Goal: Task Accomplishment & Management: Use online tool/utility

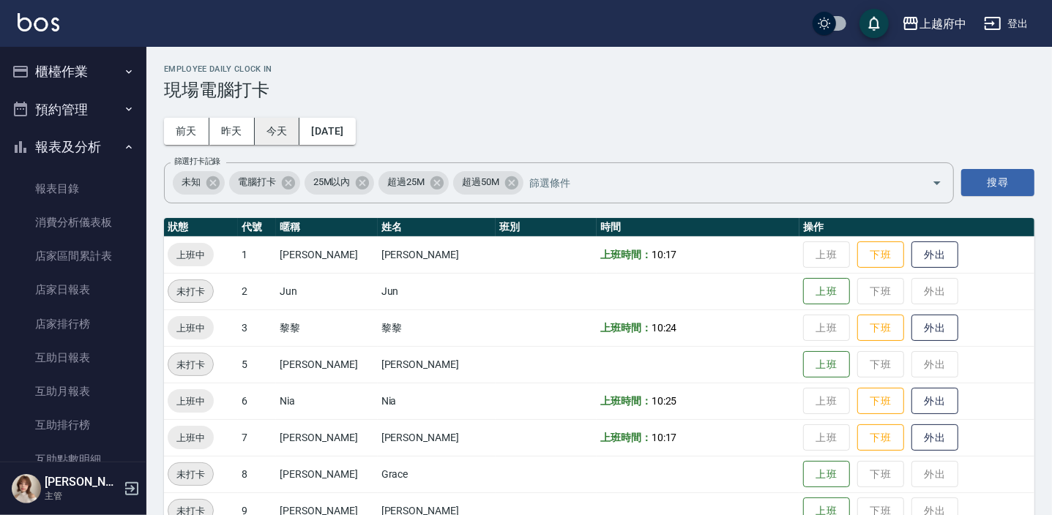
scroll to position [199, 0]
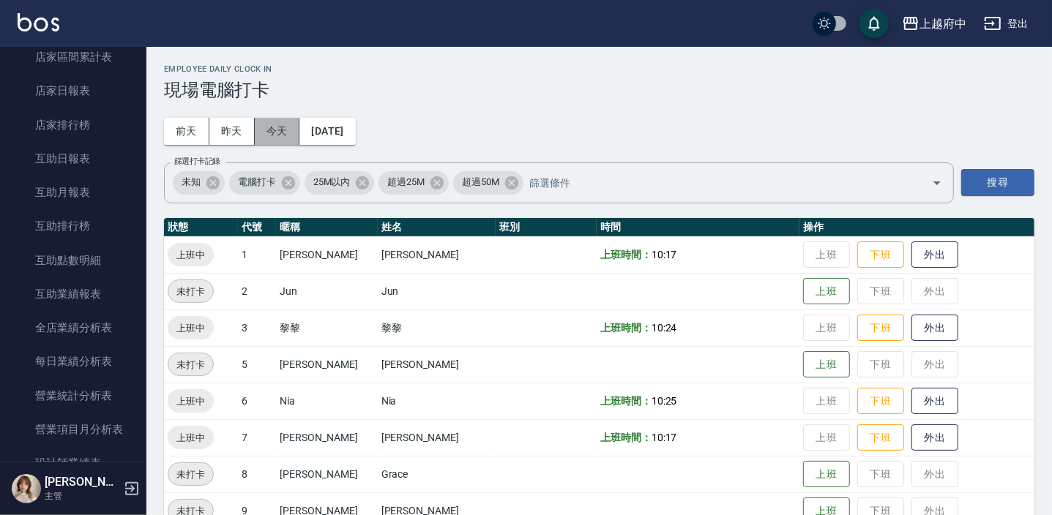
click at [270, 119] on button "今天" at bounding box center [277, 131] width 45 height 27
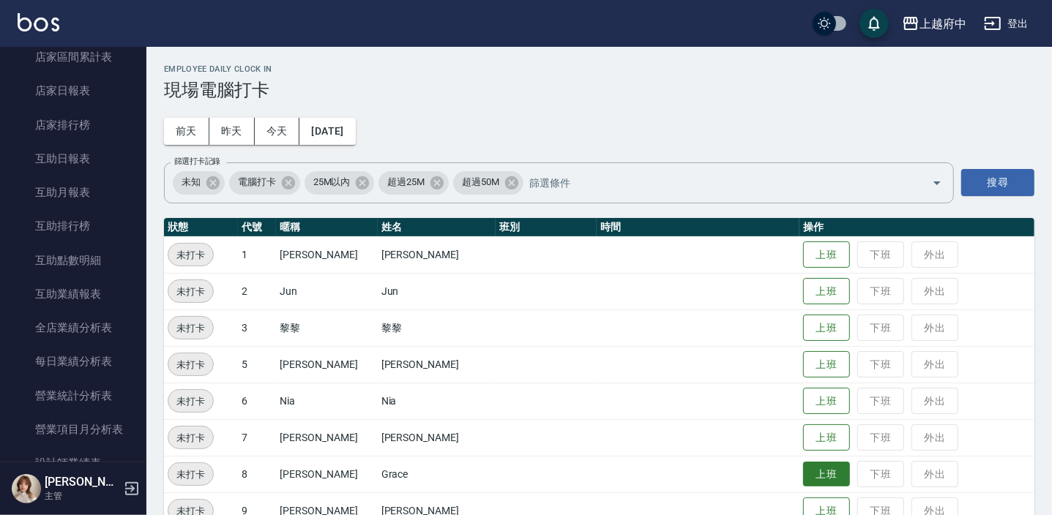
click at [813, 466] on button "上班" at bounding box center [826, 475] width 47 height 26
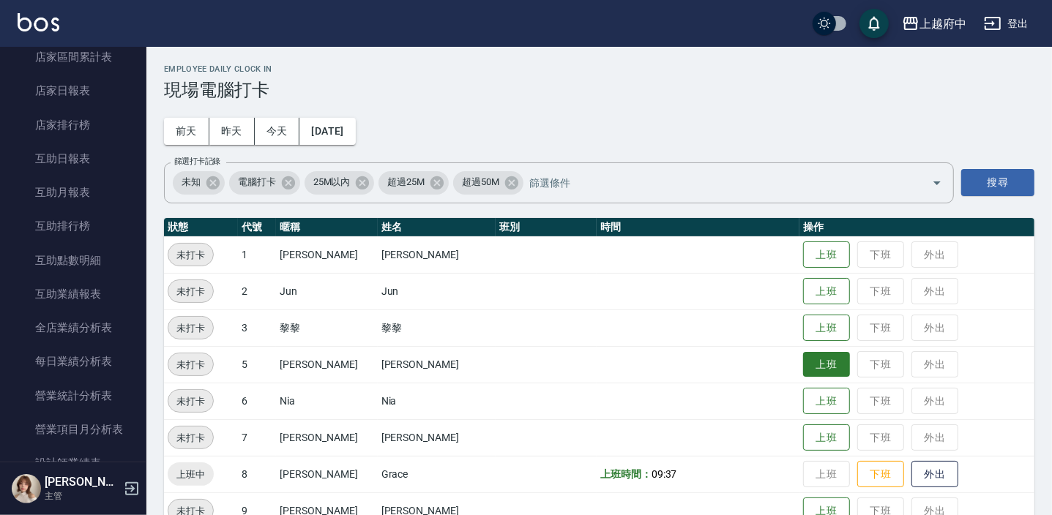
click at [809, 368] on button "上班" at bounding box center [826, 365] width 47 height 26
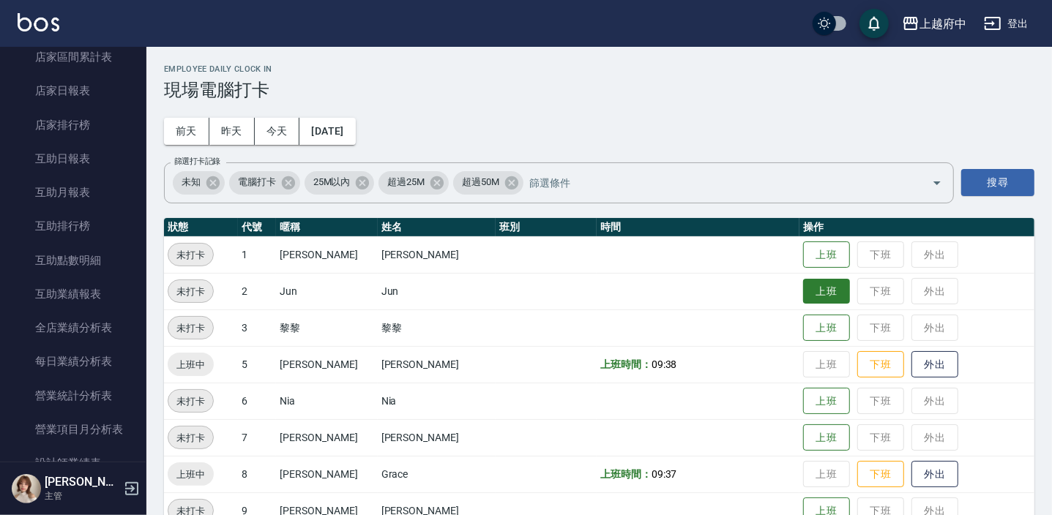
click at [820, 289] on button "上班" at bounding box center [826, 292] width 47 height 26
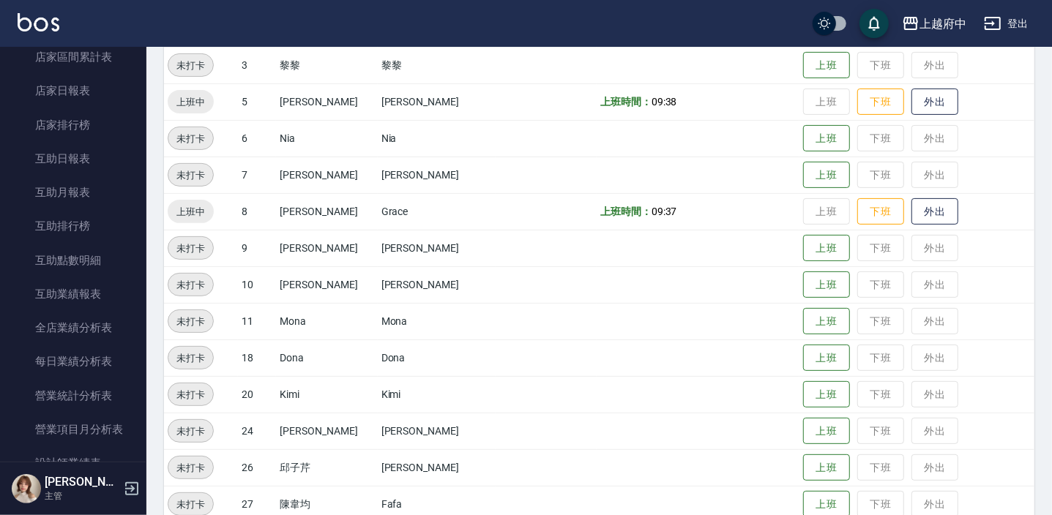
scroll to position [266, 0]
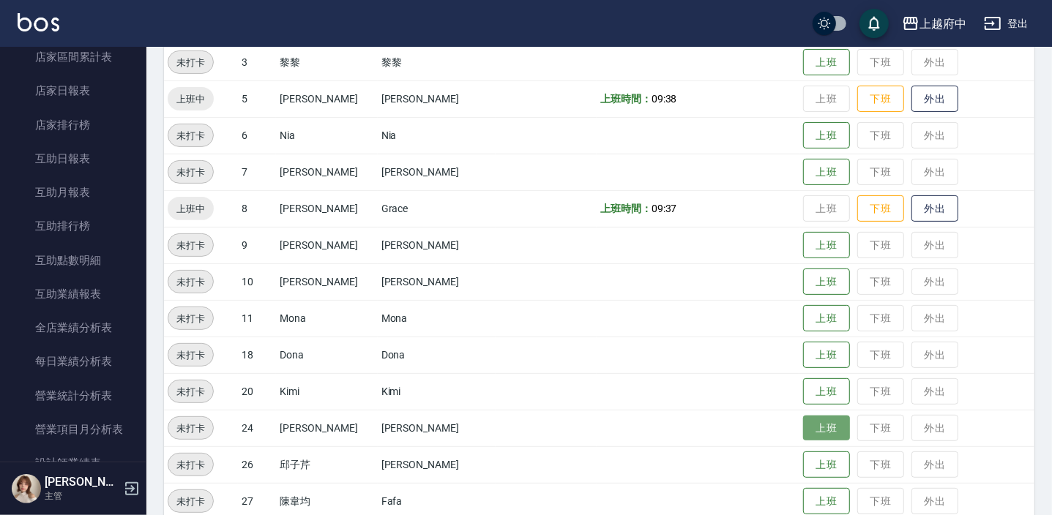
click at [803, 425] on button "上班" at bounding box center [826, 429] width 47 height 26
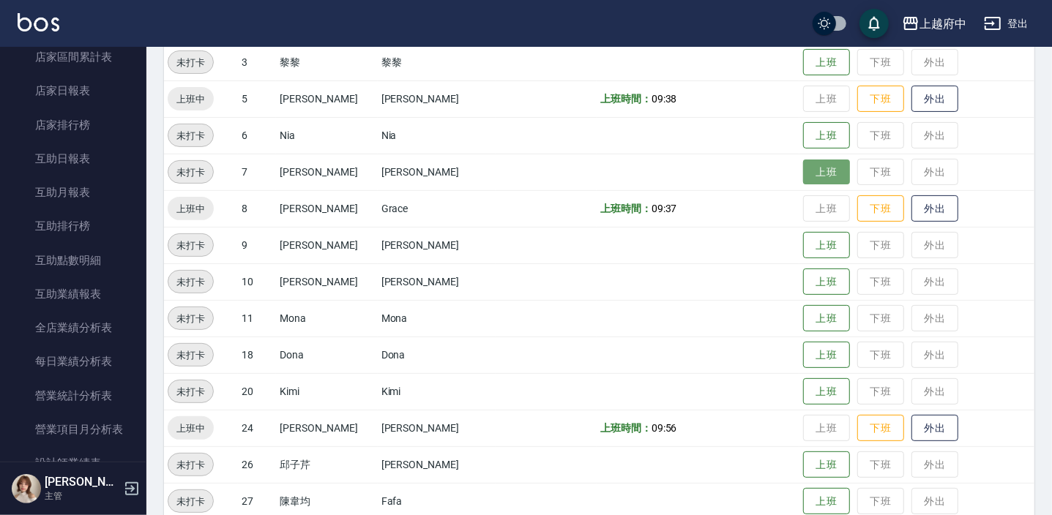
click at [814, 172] on button "上班" at bounding box center [826, 173] width 47 height 26
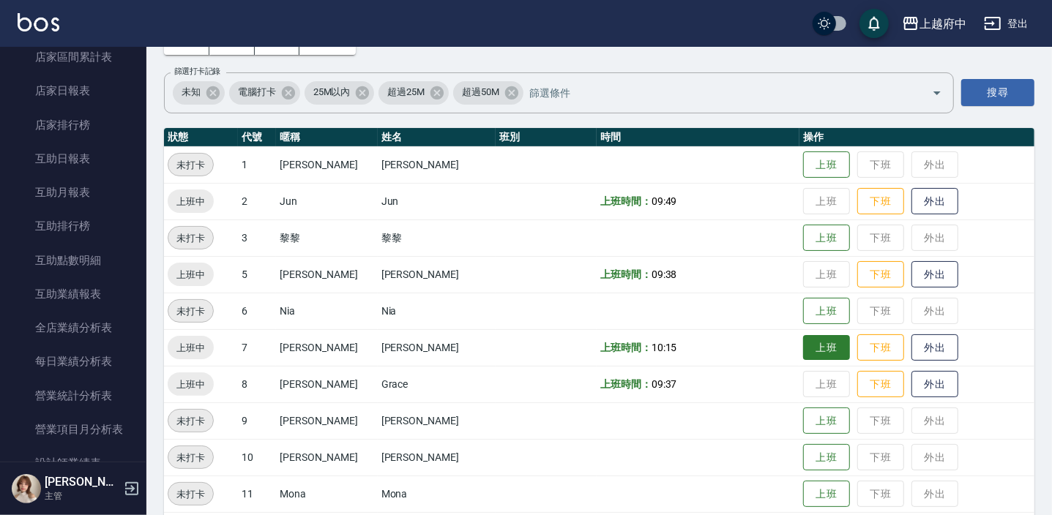
scroll to position [86, 0]
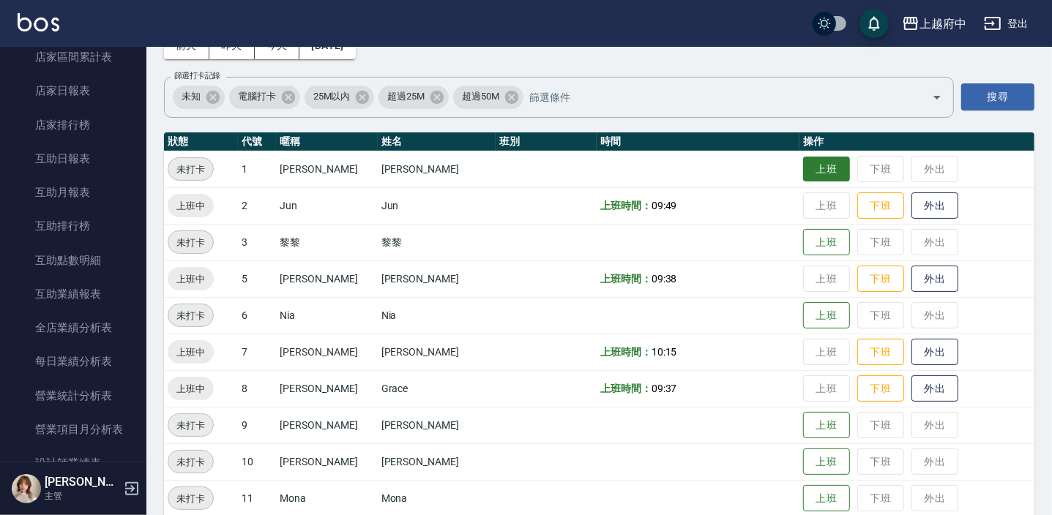
click at [810, 158] on button "上班" at bounding box center [826, 170] width 47 height 26
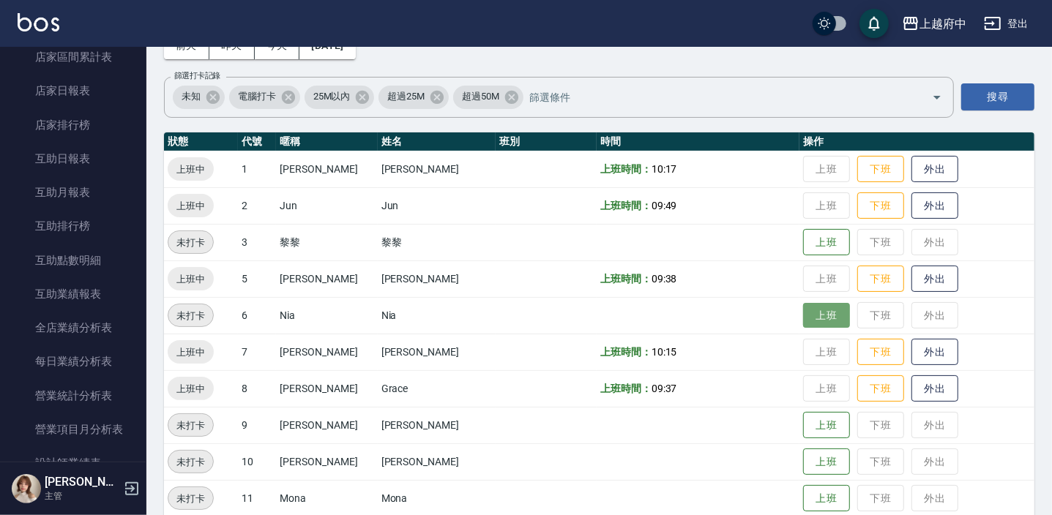
click at [820, 319] on button "上班" at bounding box center [826, 316] width 47 height 26
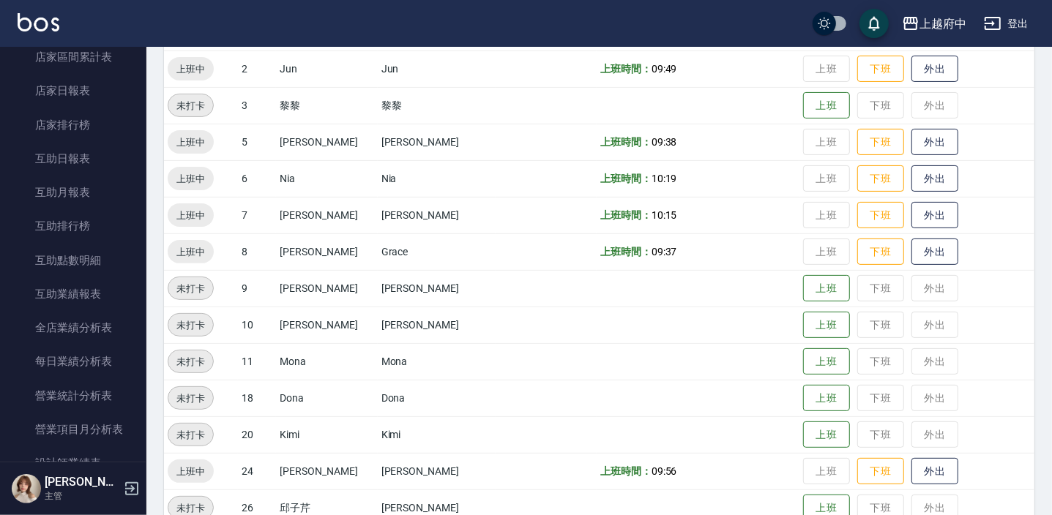
scroll to position [397, 0]
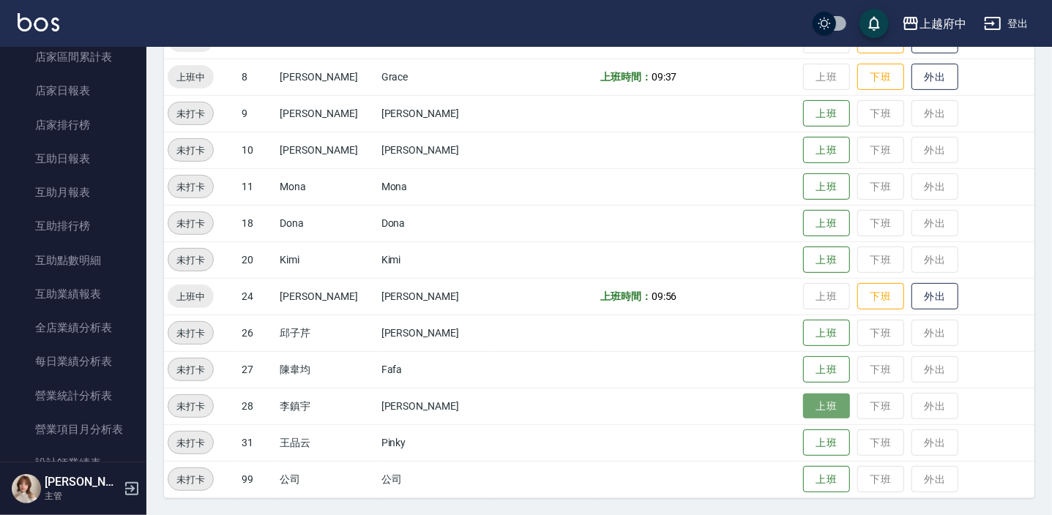
click at [821, 406] on button "上班" at bounding box center [826, 407] width 47 height 26
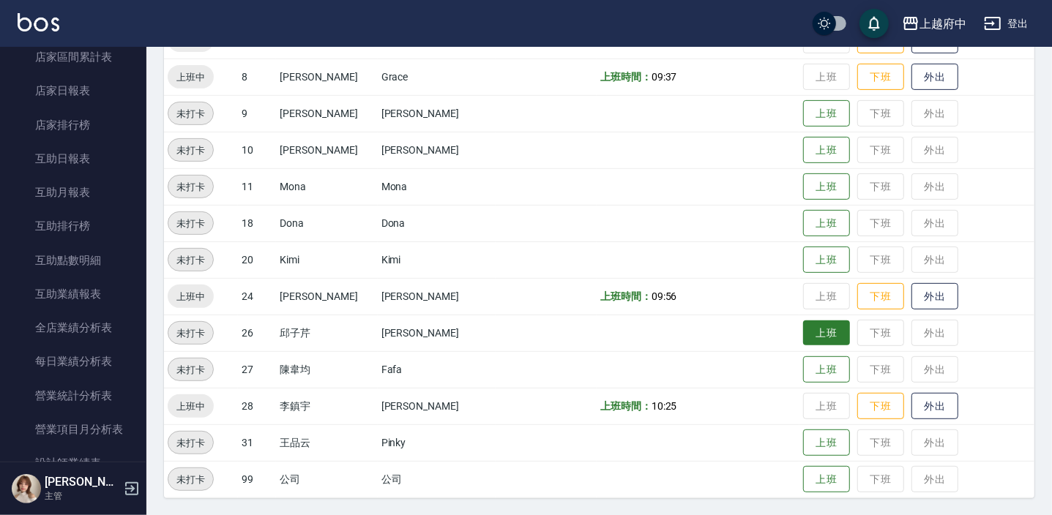
click at [809, 333] on button "上班" at bounding box center [826, 334] width 47 height 26
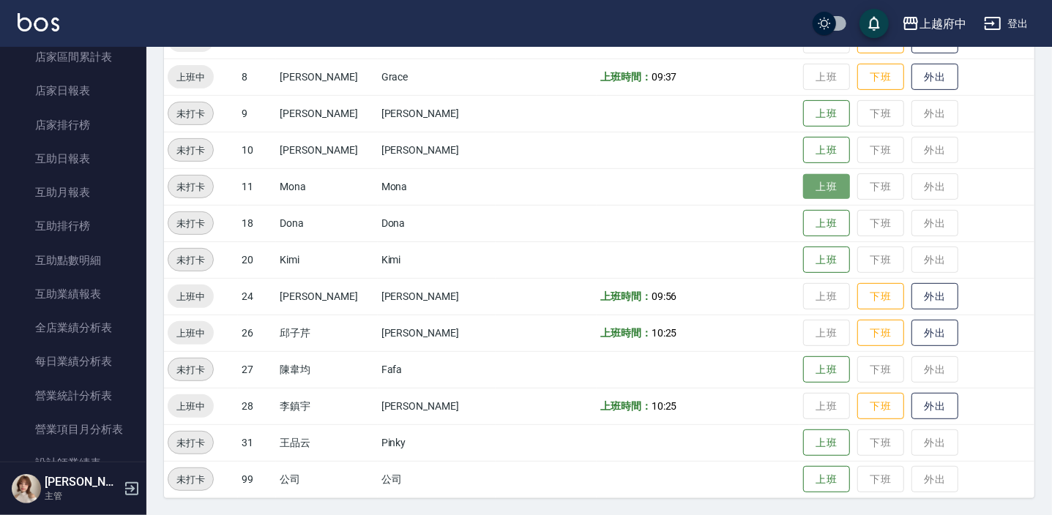
click at [815, 191] on button "上班" at bounding box center [826, 187] width 47 height 26
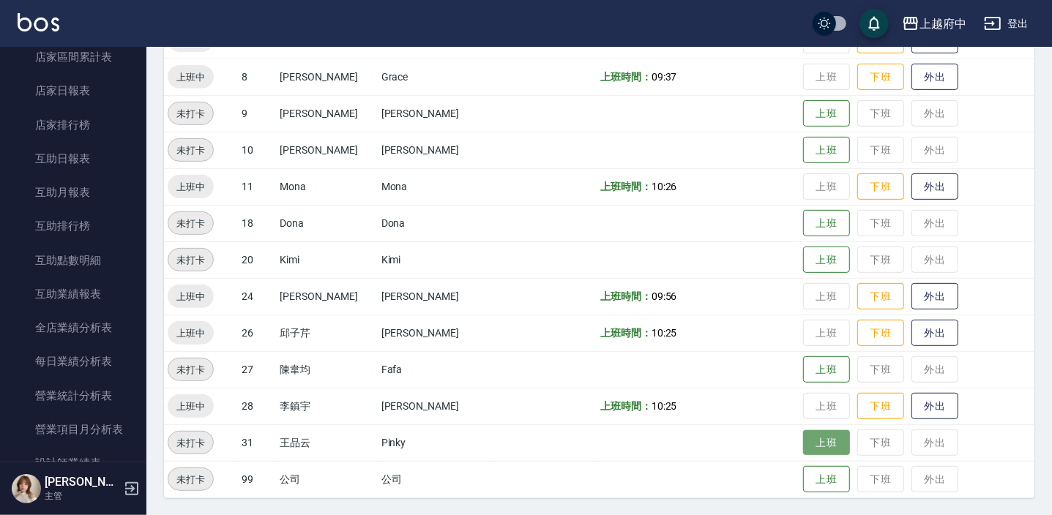
click at [807, 447] on button "上班" at bounding box center [826, 443] width 47 height 26
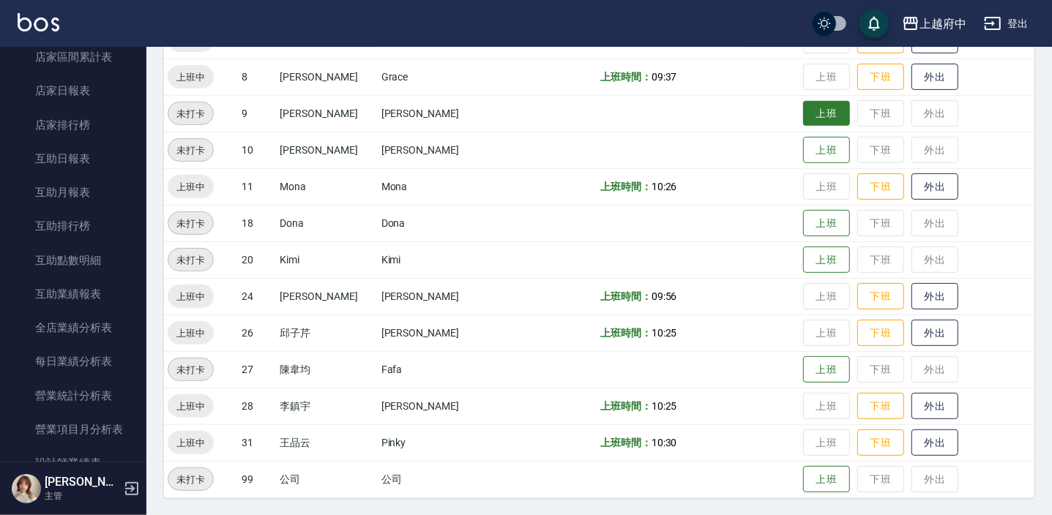
click at [820, 110] on button "上班" at bounding box center [826, 114] width 47 height 26
